Goal: Task Accomplishment & Management: Manage account settings

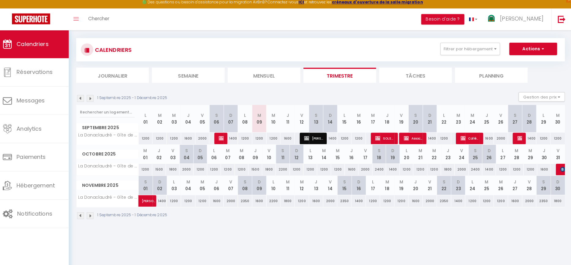
scroll to position [7, 0]
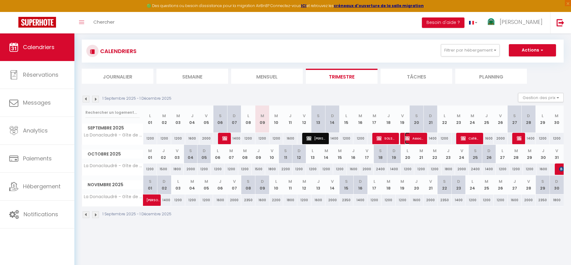
click at [417, 138] on span "Association DauFA Mme Fardeau Angèle" at bounding box center [414, 138] width 19 height 12
select select "OK"
select select "KO"
select select "0"
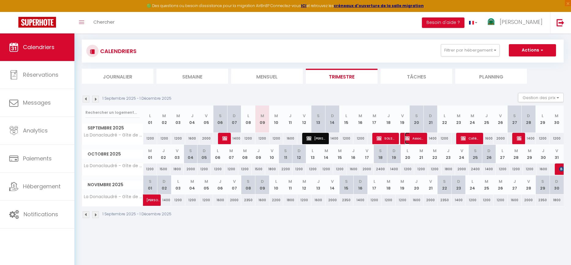
select select "1"
select select
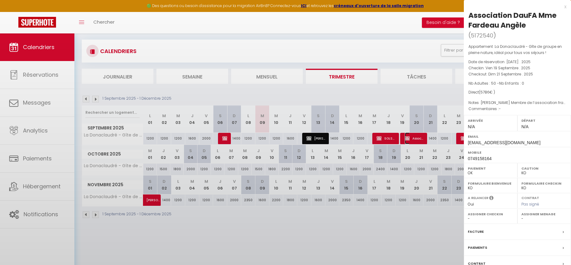
select select "23571"
select select "23547"
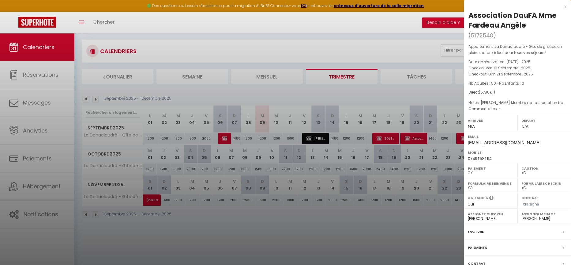
click at [566, 8] on div "x" at bounding box center [515, 6] width 103 height 7
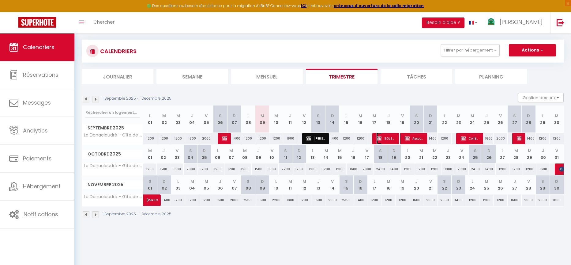
click at [388, 139] on span "SOLSTYCE [PERSON_NAME]" at bounding box center [386, 138] width 19 height 12
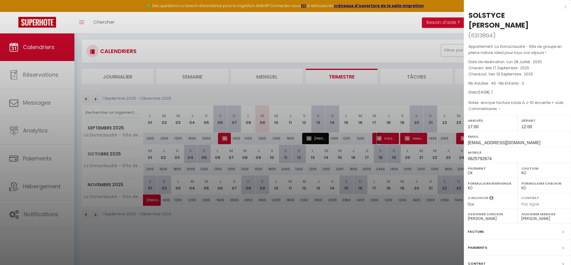
scroll to position [33, 0]
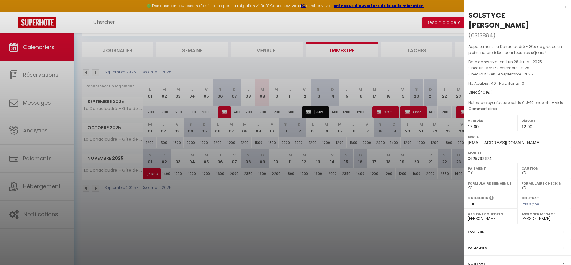
click at [534, 117] on div "Départ 12:00" at bounding box center [545, 123] width 54 height 16
click at [540, 234] on div "Facture" at bounding box center [517, 232] width 107 height 16
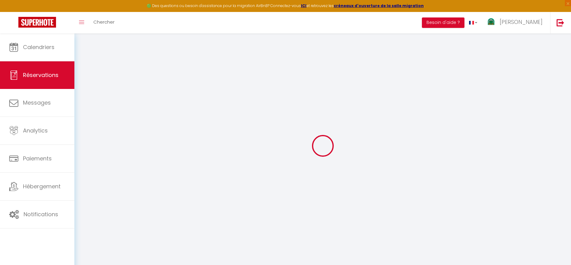
select select
checkbox input "true"
type textarea "envoyer facture solde à J-10 enceinte + vidéoprojecteur"
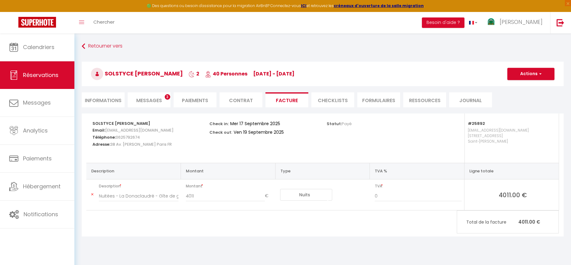
click at [110, 101] on li "Informations" at bounding box center [103, 99] width 43 height 15
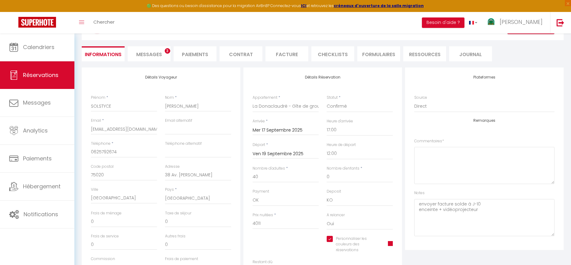
scroll to position [48, 0]
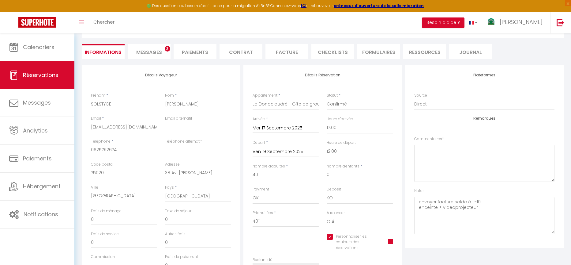
click at [147, 53] on span "Messages" at bounding box center [149, 52] width 26 height 7
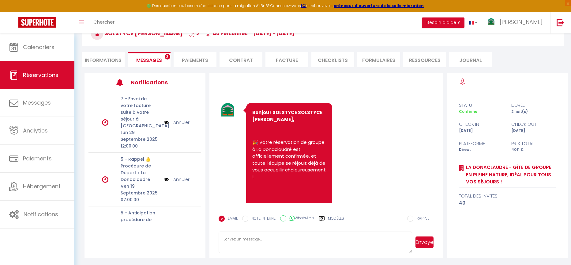
scroll to position [40, 0]
click at [182, 119] on link "Annuler" at bounding box center [181, 122] width 16 height 7
